Goal: Task Accomplishment & Management: Manage account settings

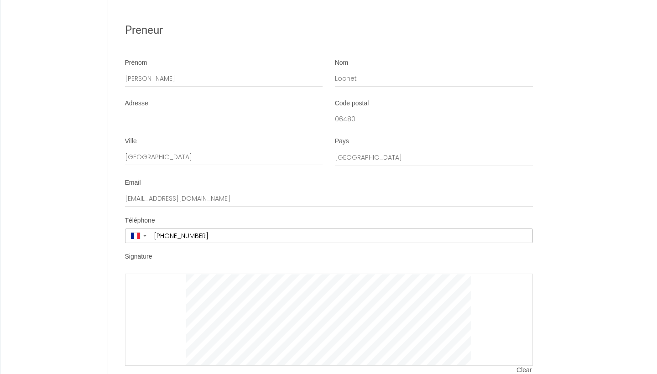
scroll to position [2200, 0]
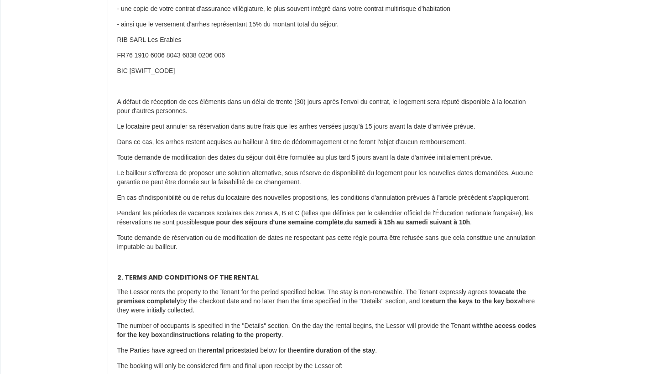
scroll to position [317, 0]
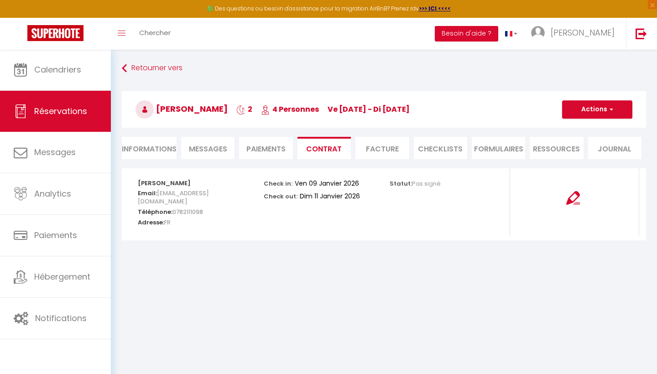
select select "41249"
select select "15:00"
select select "10:00"
click at [164, 149] on li "Informations" at bounding box center [149, 148] width 55 height 22
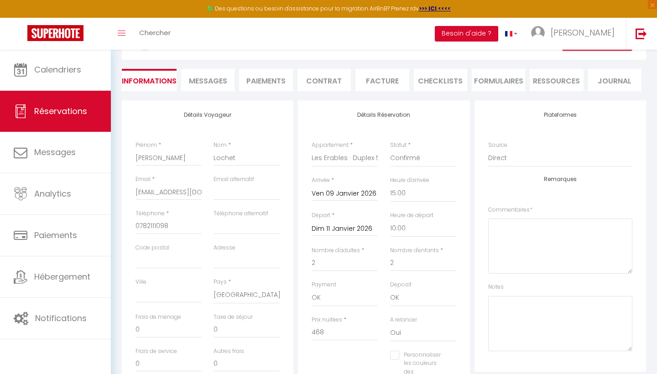
scroll to position [90, 0]
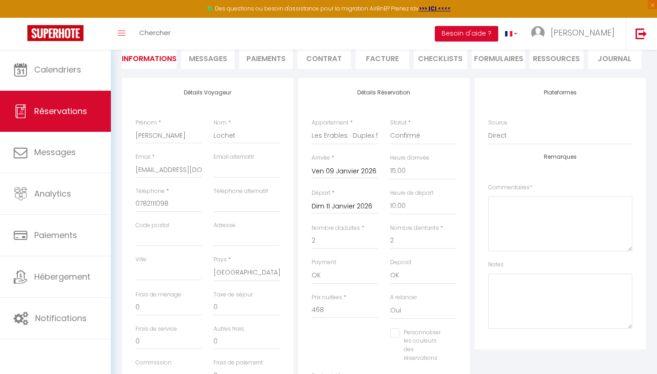
click at [61, 105] on link "Réservations" at bounding box center [55, 111] width 111 height 41
select select "not_cancelled"
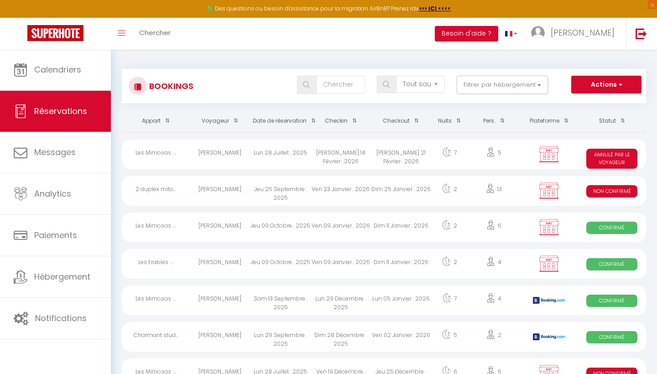
click at [270, 189] on div "Jeu 25 Septembre . 2025" at bounding box center [281, 191] width 60 height 30
select select "KO"
select select "0"
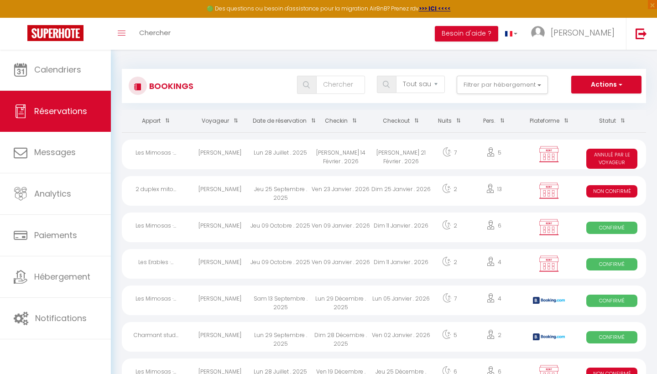
select select "1"
select select
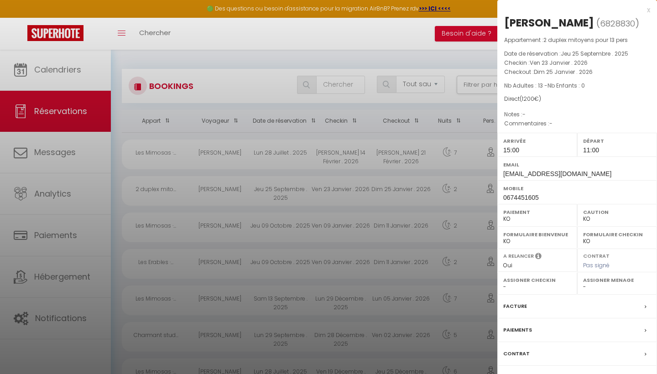
click at [434, 42] on div at bounding box center [328, 187] width 657 height 374
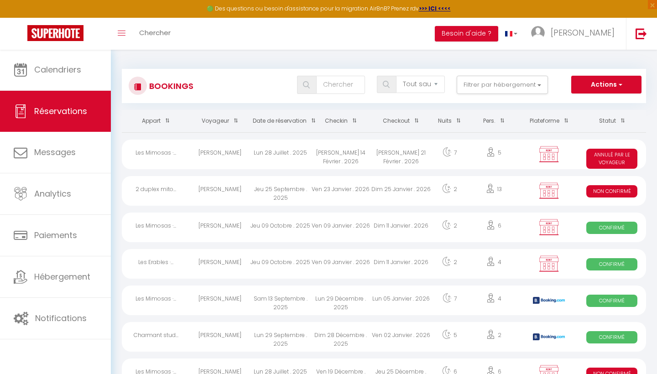
click at [378, 188] on div "Dim 25 Janvier . 2026" at bounding box center [401, 191] width 60 height 30
